Goal: Use online tool/utility: Use online tool/utility

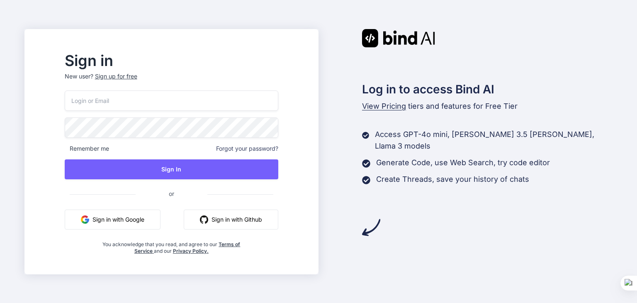
click at [138, 219] on button "Sign in with Google" at bounding box center [113, 219] width 96 height 20
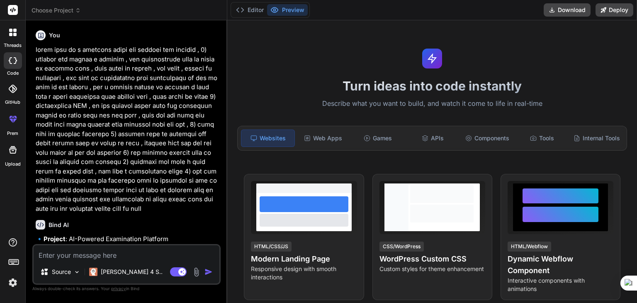
type textarea "x"
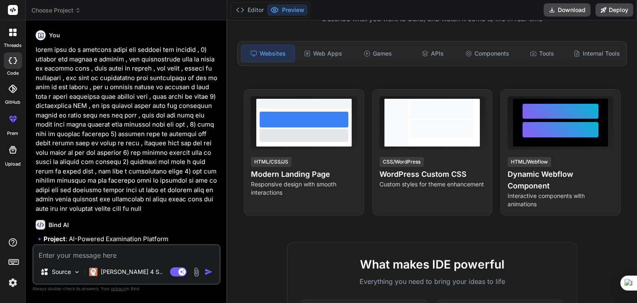
scroll to position [85, 0]
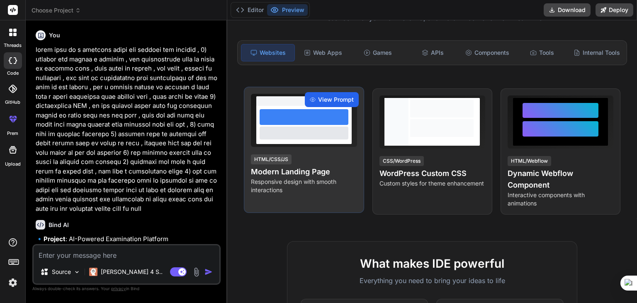
click at [325, 104] on span "View Prompt" at bounding box center [336, 99] width 36 height 8
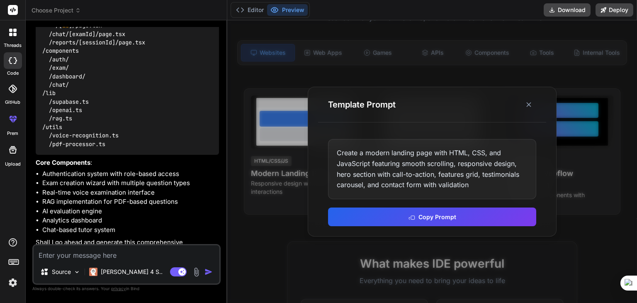
scroll to position [465, 0]
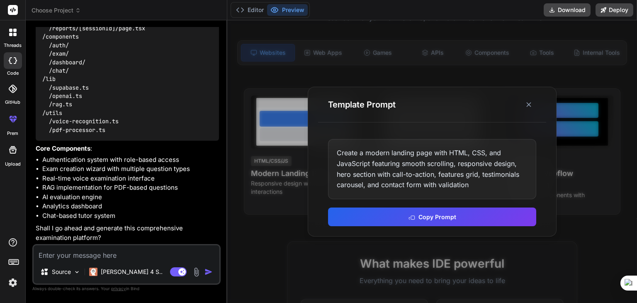
click at [131, 258] on textarea at bounding box center [127, 252] width 186 height 15
click at [383, 217] on button "Copy Prompt" at bounding box center [432, 216] width 208 height 19
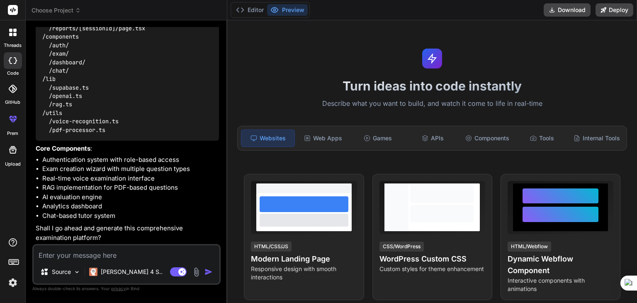
click at [273, 10] on icon at bounding box center [274, 10] width 8 height 8
click at [250, 11] on button "Editor" at bounding box center [250, 10] width 34 height 12
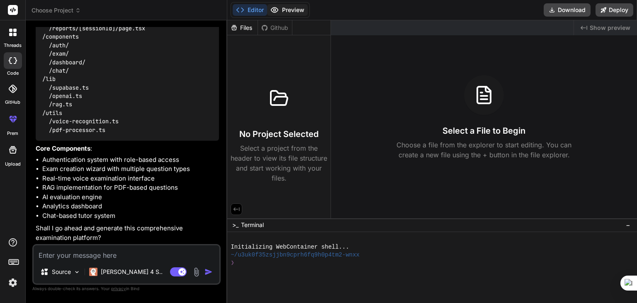
click at [285, 4] on button "Preview" at bounding box center [287, 10] width 41 height 12
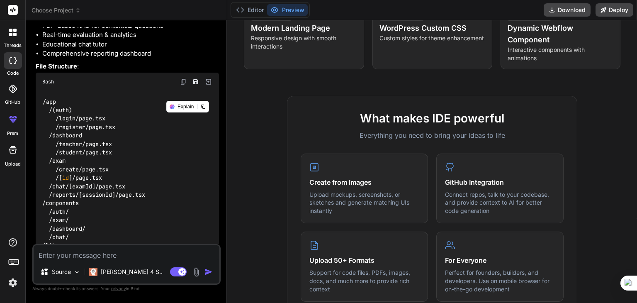
scroll to position [0, 0]
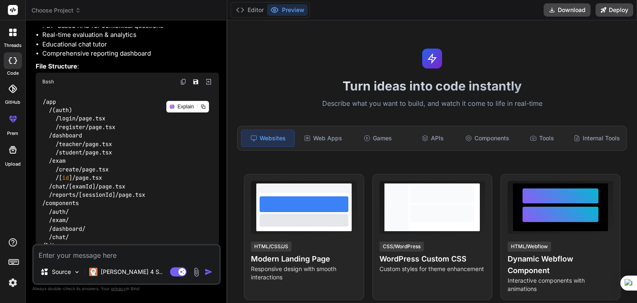
click at [427, 57] on icon at bounding box center [432, 58] width 10 height 10
click at [427, 57] on icon at bounding box center [432, 59] width 10 height 10
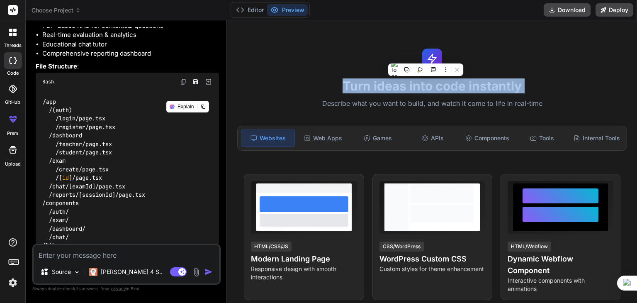
click at [427, 57] on icon at bounding box center [432, 58] width 10 height 10
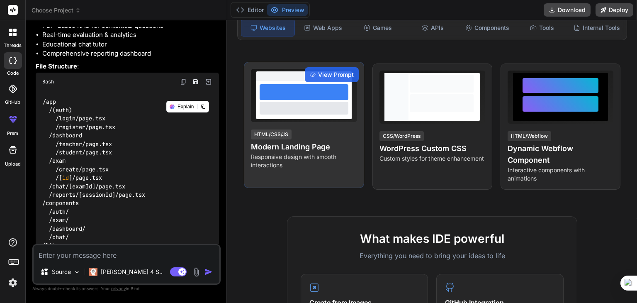
scroll to position [110, 0]
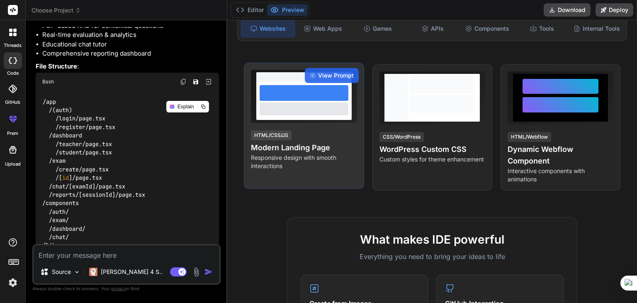
click at [290, 101] on div at bounding box center [304, 93] width 89 height 16
click at [275, 153] on h4 "Modern Landing Page" at bounding box center [304, 148] width 106 height 12
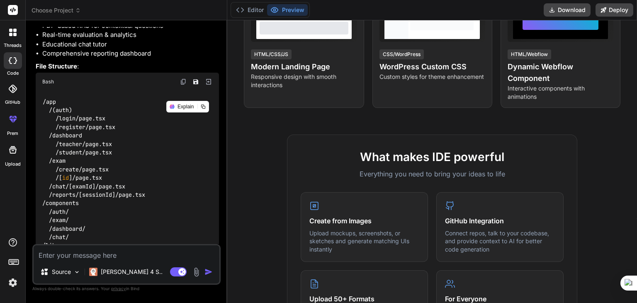
scroll to position [0, 0]
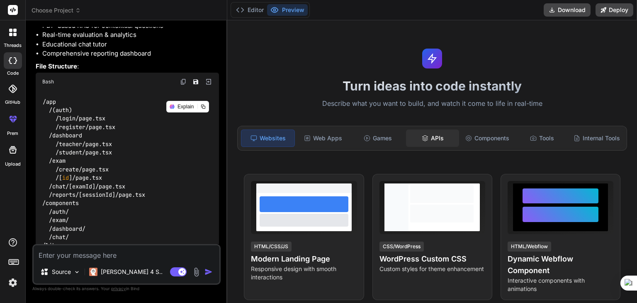
click at [441, 141] on div "APIs" at bounding box center [432, 137] width 53 height 17
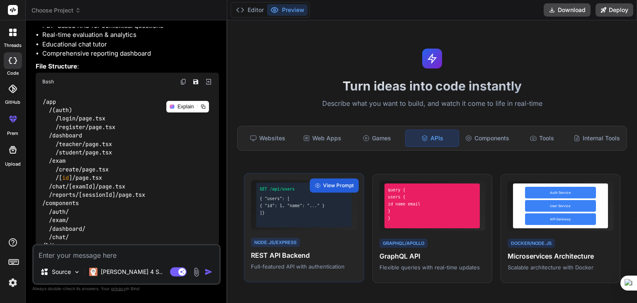
click at [317, 209] on div "{ "id": 1, "name": "..." }" at bounding box center [304, 205] width 89 height 6
click at [323, 189] on span "View Prompt" at bounding box center [338, 185] width 31 height 7
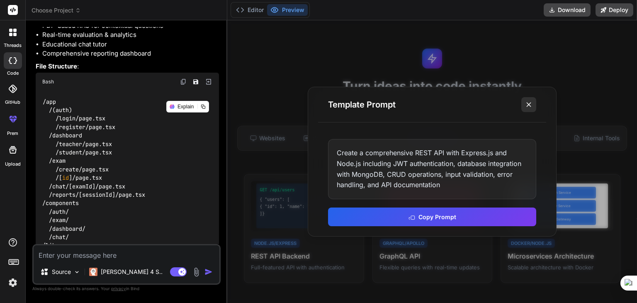
click at [523, 105] on button at bounding box center [528, 104] width 15 height 15
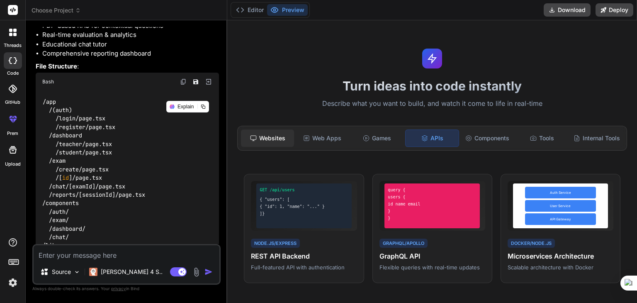
click at [273, 144] on div "Websites" at bounding box center [267, 137] width 53 height 17
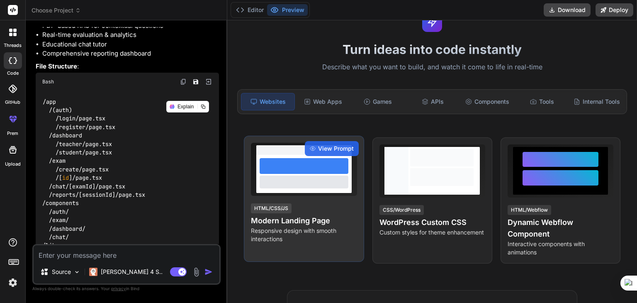
scroll to position [40, 0]
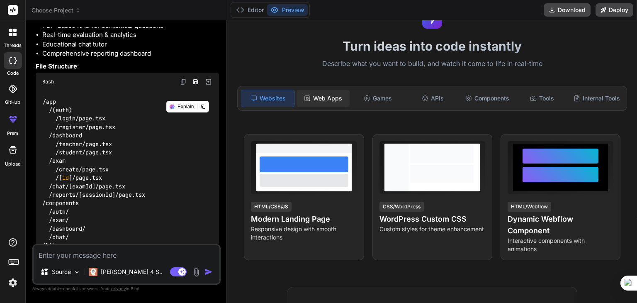
click at [311, 100] on div "Web Apps" at bounding box center [323, 98] width 53 height 17
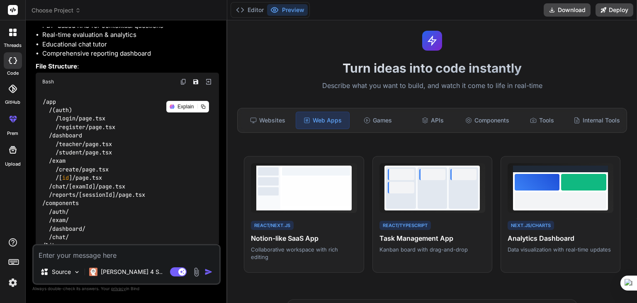
scroll to position [14, 0]
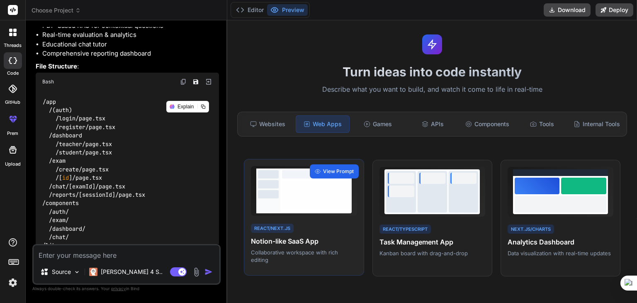
click at [325, 178] on div "View Prompt" at bounding box center [334, 171] width 49 height 14
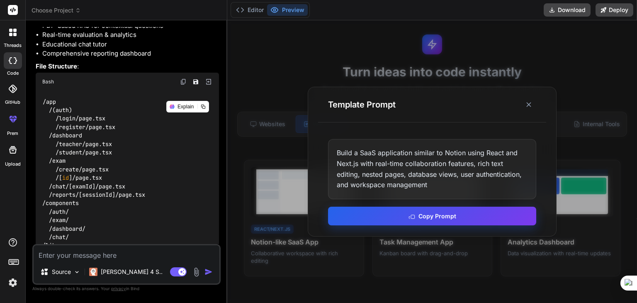
click at [378, 214] on button "Copy Prompt" at bounding box center [432, 216] width 208 height 19
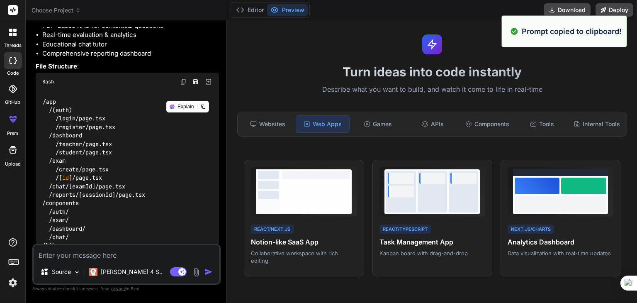
click at [71, 259] on textarea at bounding box center [127, 252] width 186 height 15
paste textarea "Build a SaaS application similar to Notion using React and Next.js with real-ti…"
type textarea "Build a SaaS application similar to Notion using React and Next.js with real-ti…"
type textarea "x"
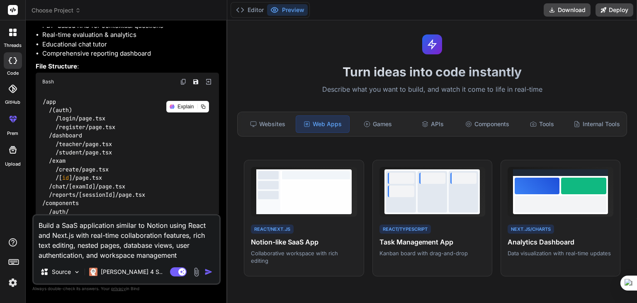
click at [66, 235] on textarea "Build a SaaS application similar to Notion using React and Next.js with real-ti…" at bounding box center [127, 237] width 186 height 45
type textarea "Build a SaaS application similar to Notion using React and Next\.js with real-t…"
type textarea "x"
type textarea "Build a SaaS application similar to Notion using React and Next.js with real-ti…"
type textarea "x"
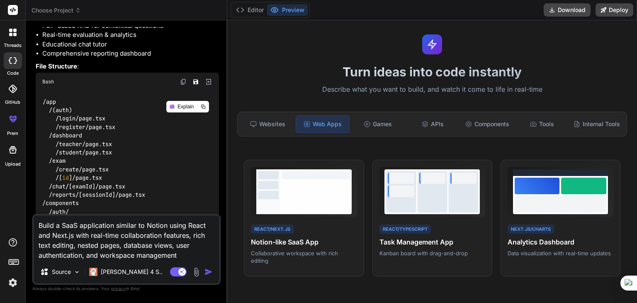
type textarea "Build a SaaS application similar to Notion using React and Nex.js with real-tim…"
type textarea "x"
type textarea "Build a SaaS application similar to Notion using React and Ne.js with real-time…"
type textarea "x"
type textarea "Build a SaaS application similar to Notion using React and N.js with real-time …"
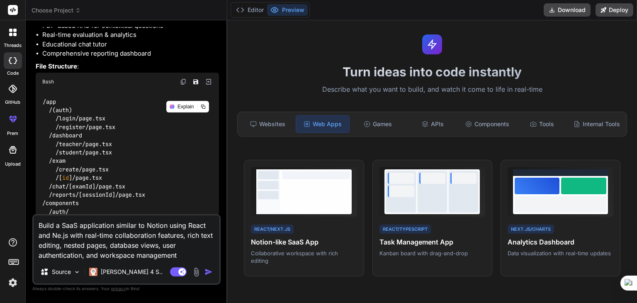
type textarea "x"
type textarea "Build a SaaS application similar to Notion using React and No.js with real-time…"
type textarea "x"
type textarea "Build a SaaS application similar to Notion using React and Nod.js with real-tim…"
type textarea "x"
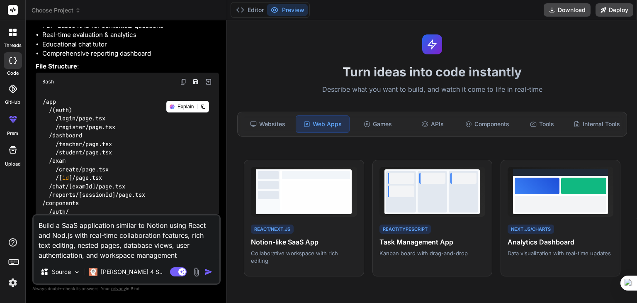
type textarea "Build a SaaS application similar to Notion using React and Node.js with real-ti…"
type textarea "x"
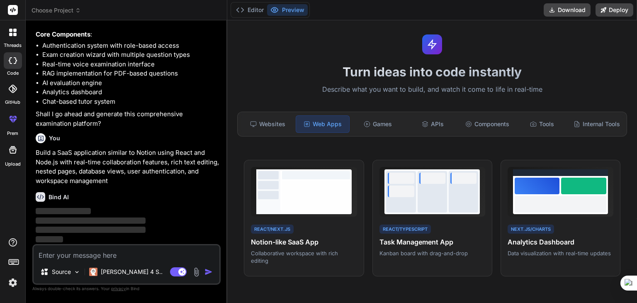
scroll to position [579, 0]
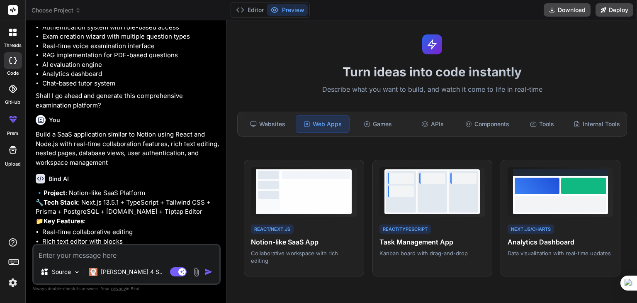
type textarea "x"
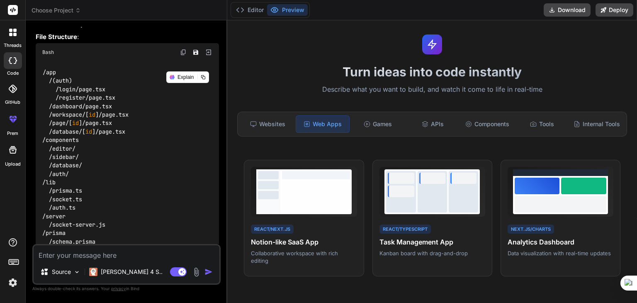
scroll to position [982, 0]
